Goal: Browse casually: Explore the website without a specific task or goal

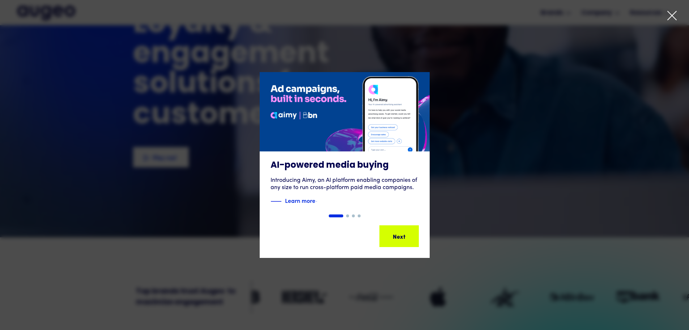
scroll to position [89, 0]
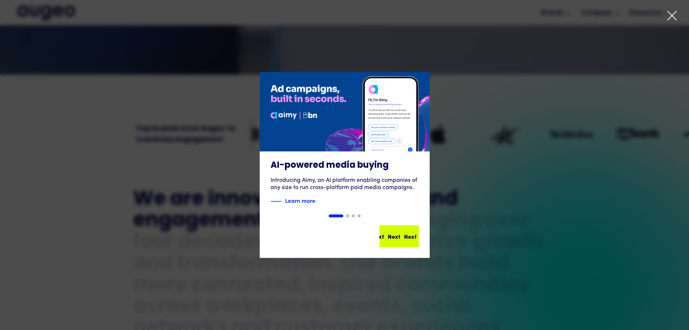
click at [410, 231] on div "Next Next Next Next" at bounding box center [399, 236] width 38 height 20
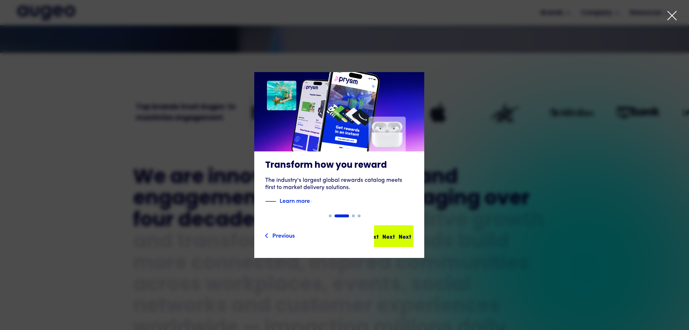
scroll to position [255, 0]
click at [413, 230] on div "Next Next Next Next" at bounding box center [394, 236] width 38 height 20
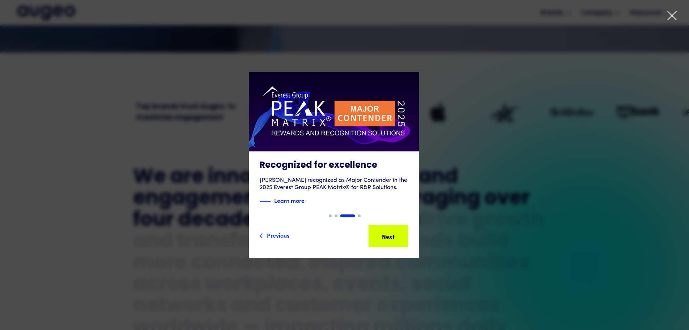
click at [675, 19] on icon at bounding box center [672, 15] width 9 height 9
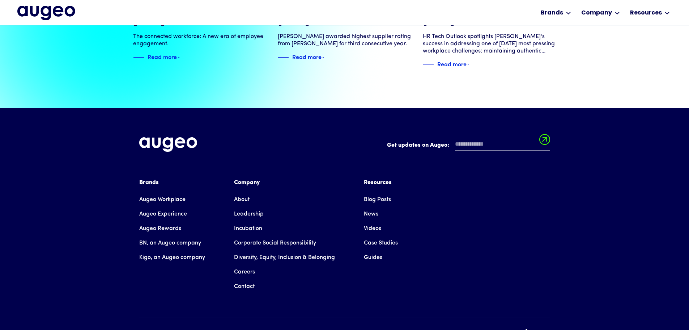
scroll to position [1641, 0]
